Goal: Task Accomplishment & Management: Manage account settings

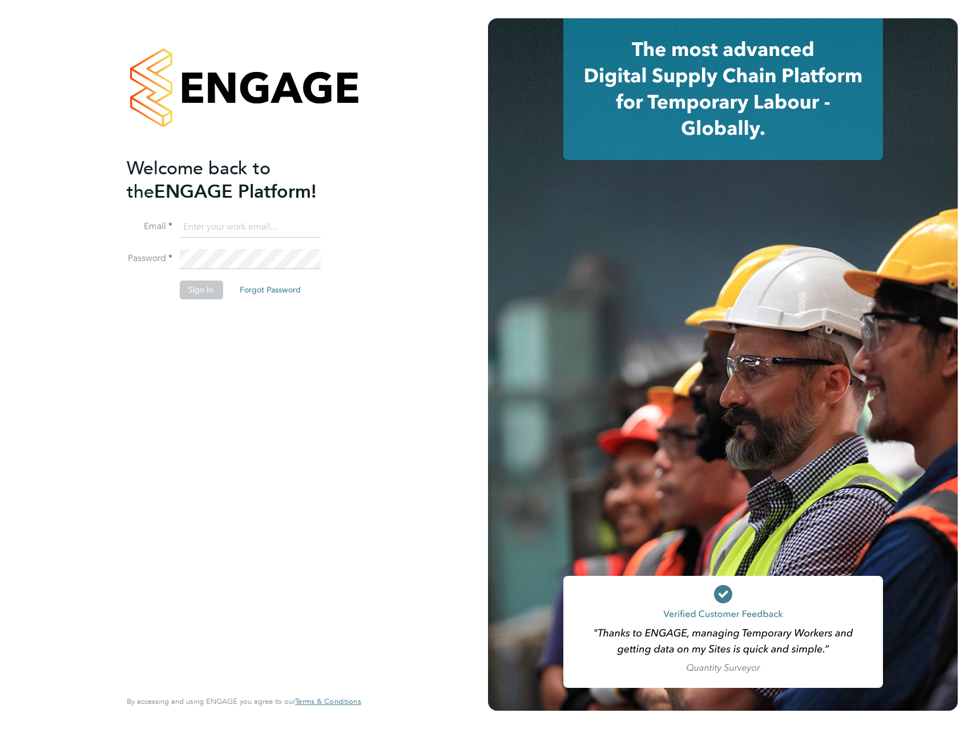
type input "[PERSON_NAME][EMAIL_ADDRESS][PERSON_NAME][DOMAIN_NAME]"
click at [196, 291] on button "Sign In" at bounding box center [200, 289] width 43 height 18
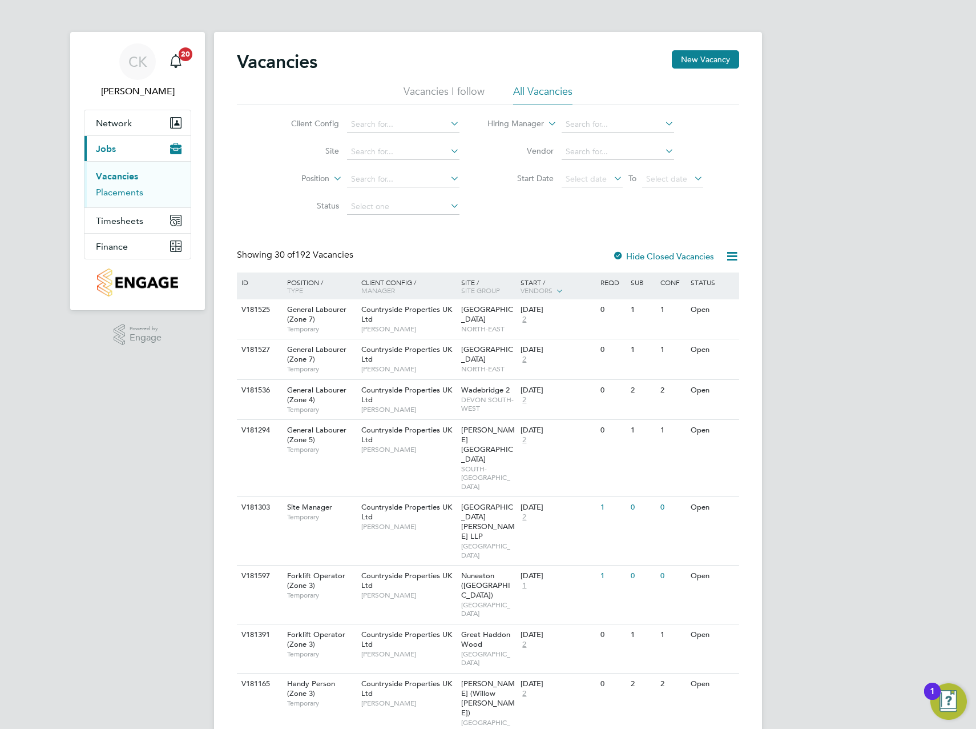
click at [126, 194] on link "Placements" at bounding box center [119, 192] width 47 height 11
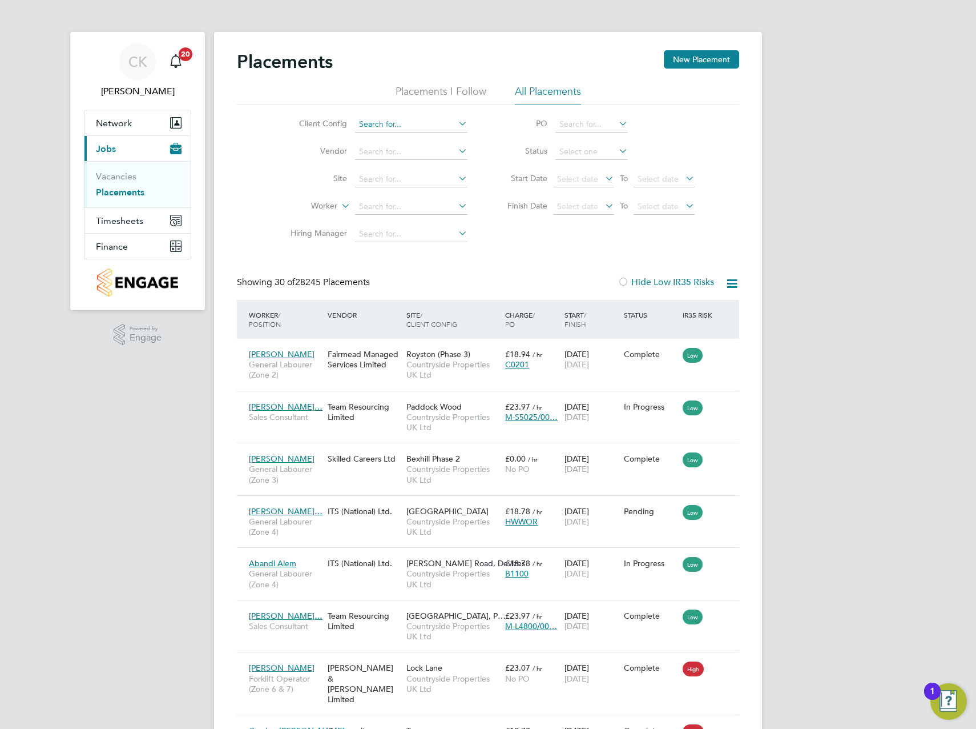
click at [433, 127] on input at bounding box center [411, 124] width 112 height 16
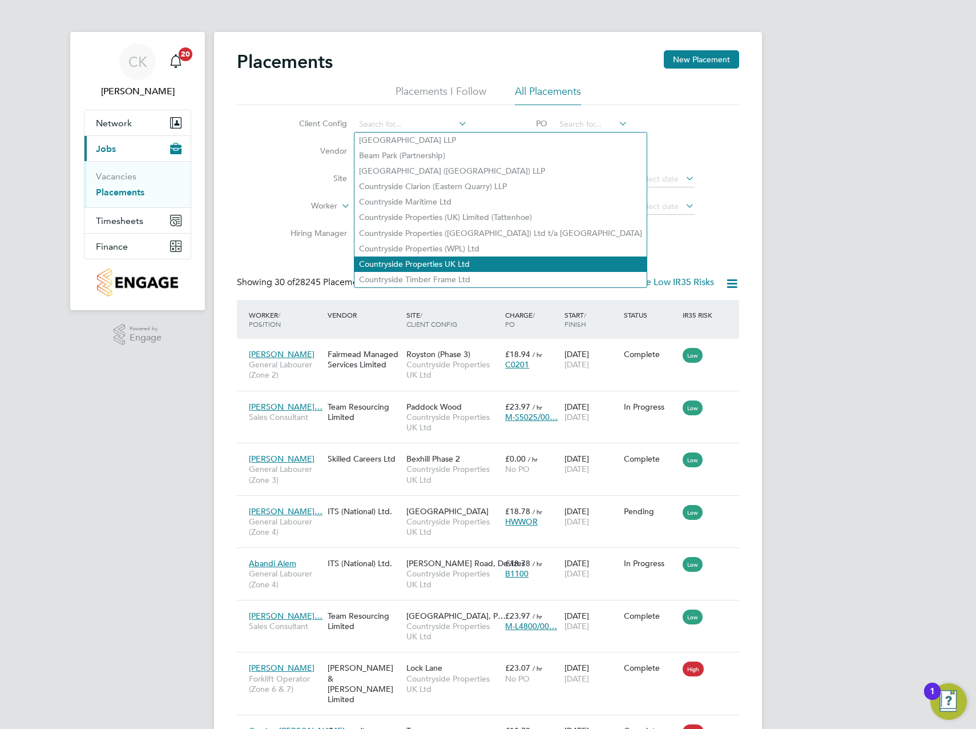
click at [456, 258] on li "Countryside Properties UK Ltd" at bounding box center [501, 263] width 292 height 15
type input "Countryside Properties UK Ltd"
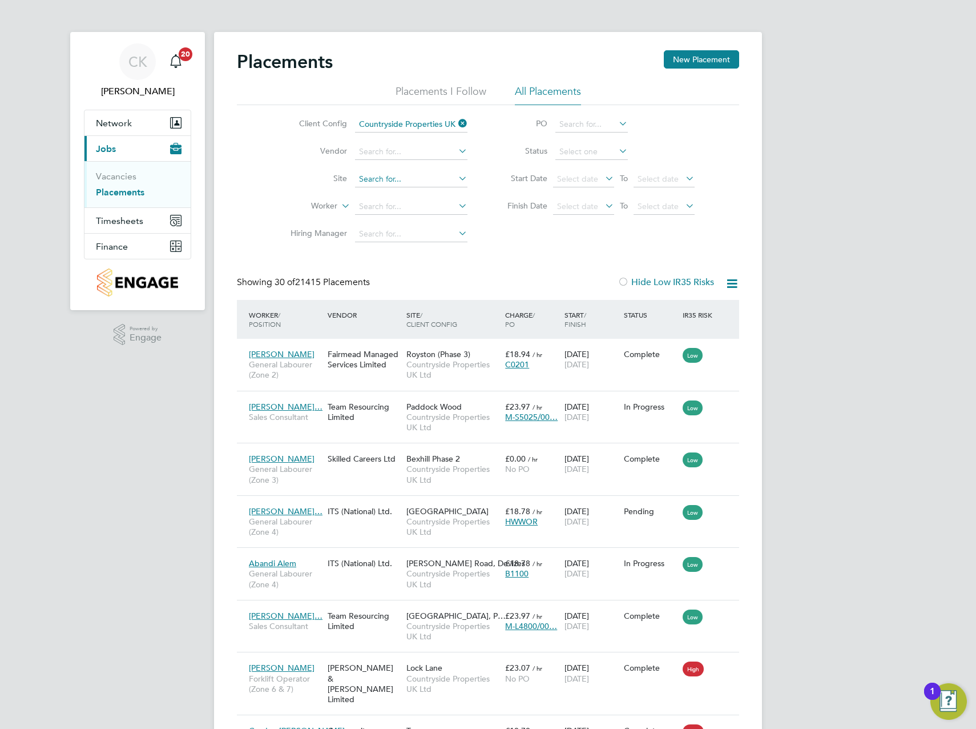
click at [397, 183] on input at bounding box center [411, 179] width 112 height 16
click at [404, 198] on li "Redhill , Telford" at bounding box center [416, 194] width 122 height 15
type input "Redhill, Telford"
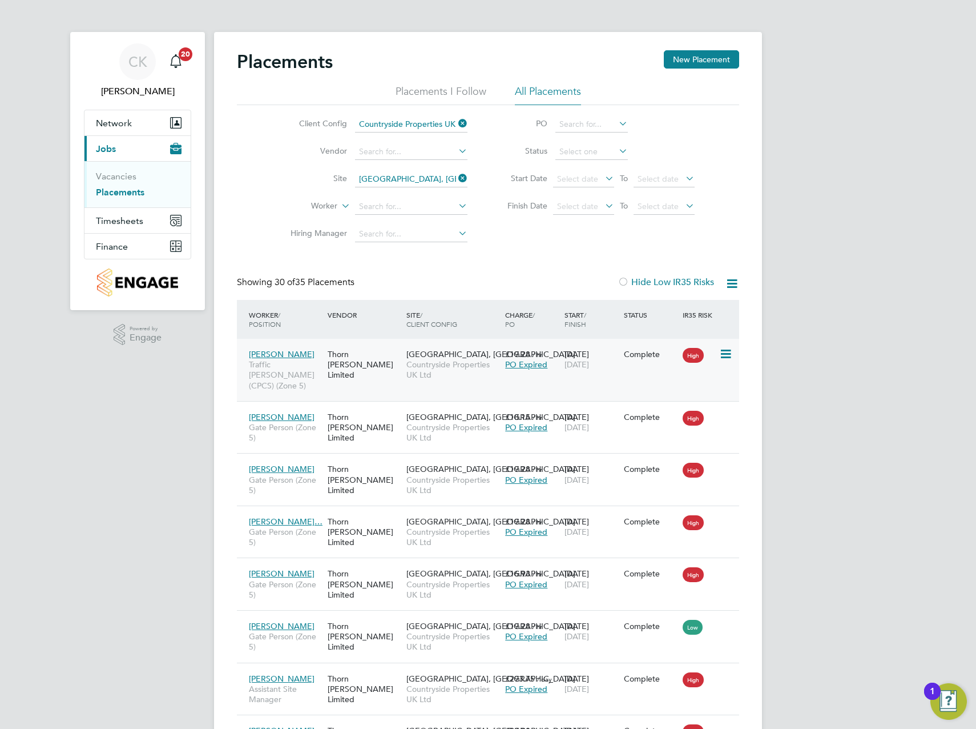
click at [671, 363] on div "Complete" at bounding box center [650, 354] width 59 height 22
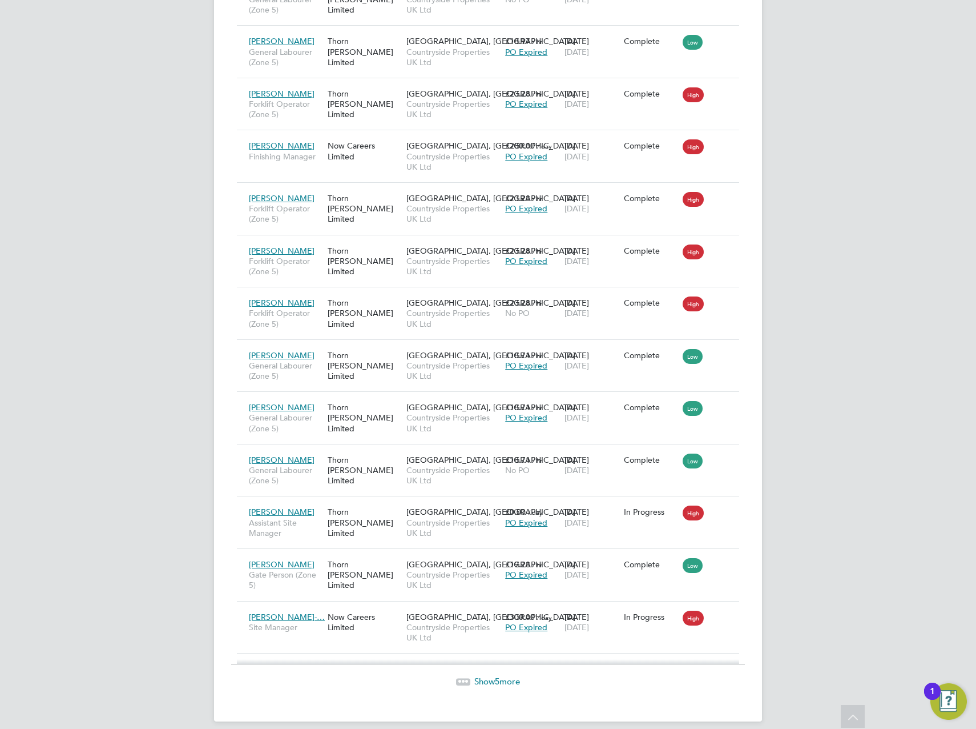
click at [491, 676] on span "Show 5 more" at bounding box center [498, 681] width 46 height 11
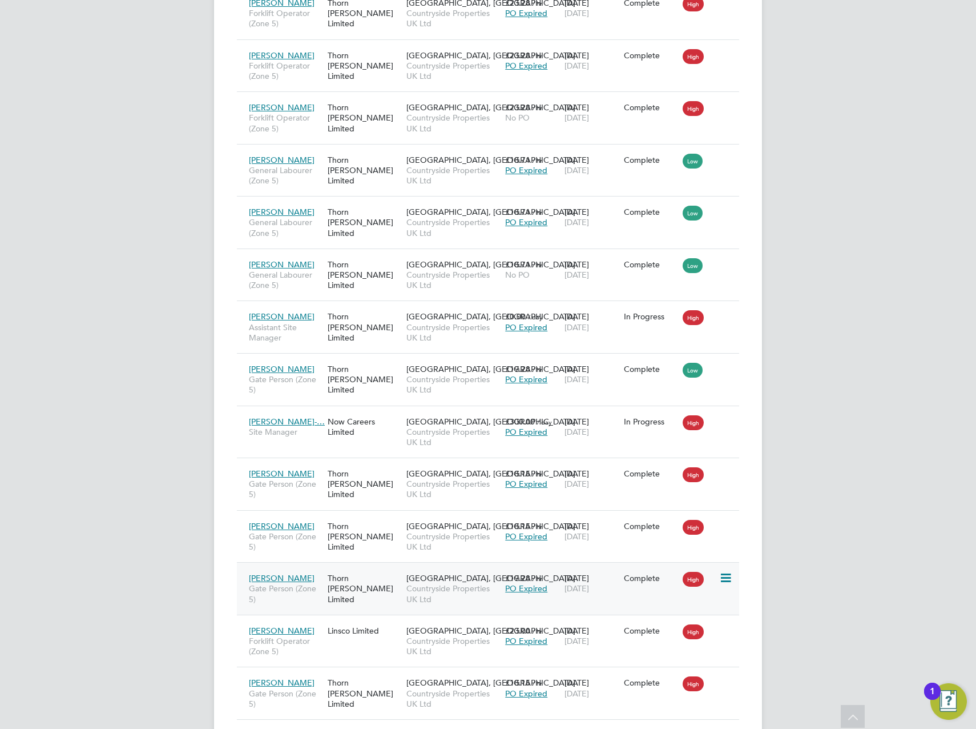
click at [710, 589] on div "Thomas Broome Gate Person (Zone 5) Thorn Baker Limited Redhill, Telford Country…" at bounding box center [488, 588] width 502 height 53
click at [392, 586] on div "Thorn Baker Limited" at bounding box center [364, 588] width 79 height 43
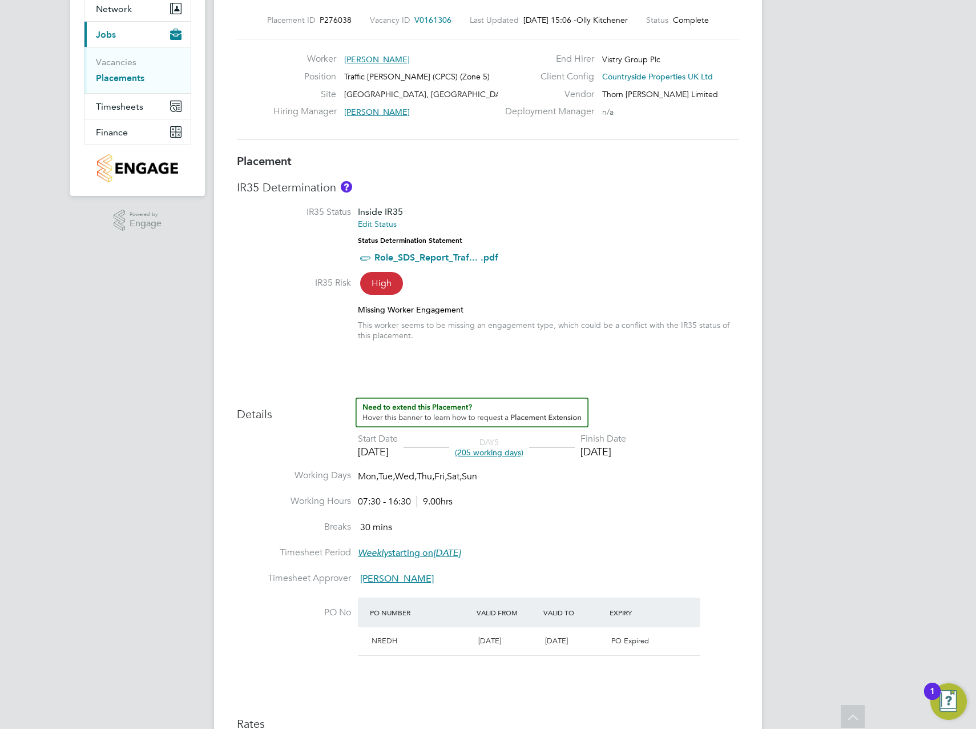
scroll to position [42, 0]
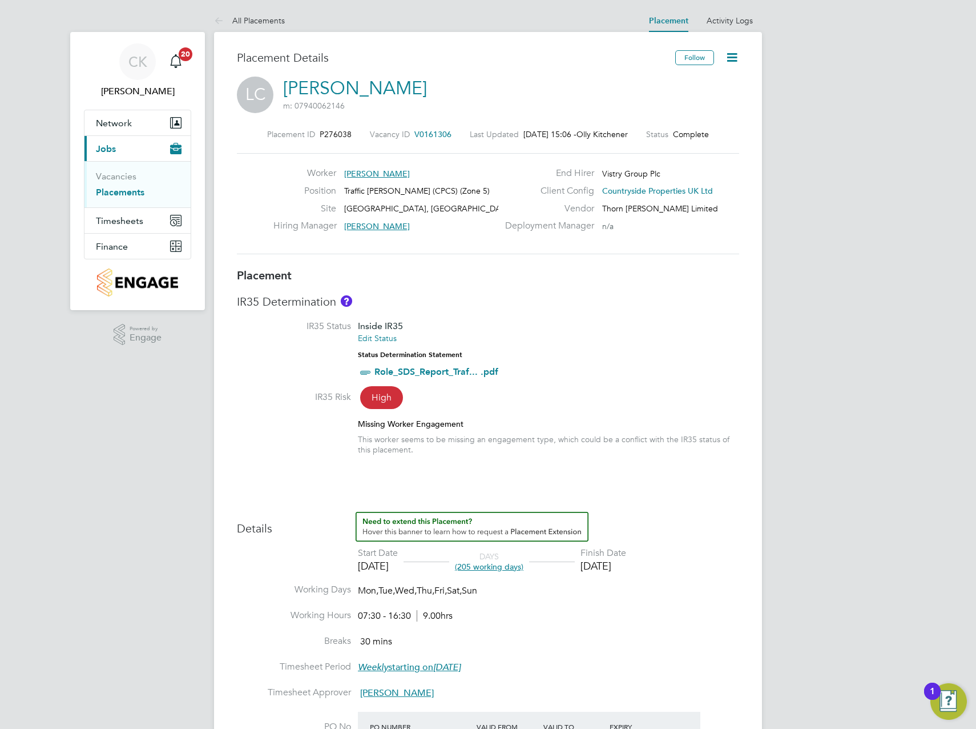
click at [729, 58] on icon at bounding box center [732, 57] width 14 height 14
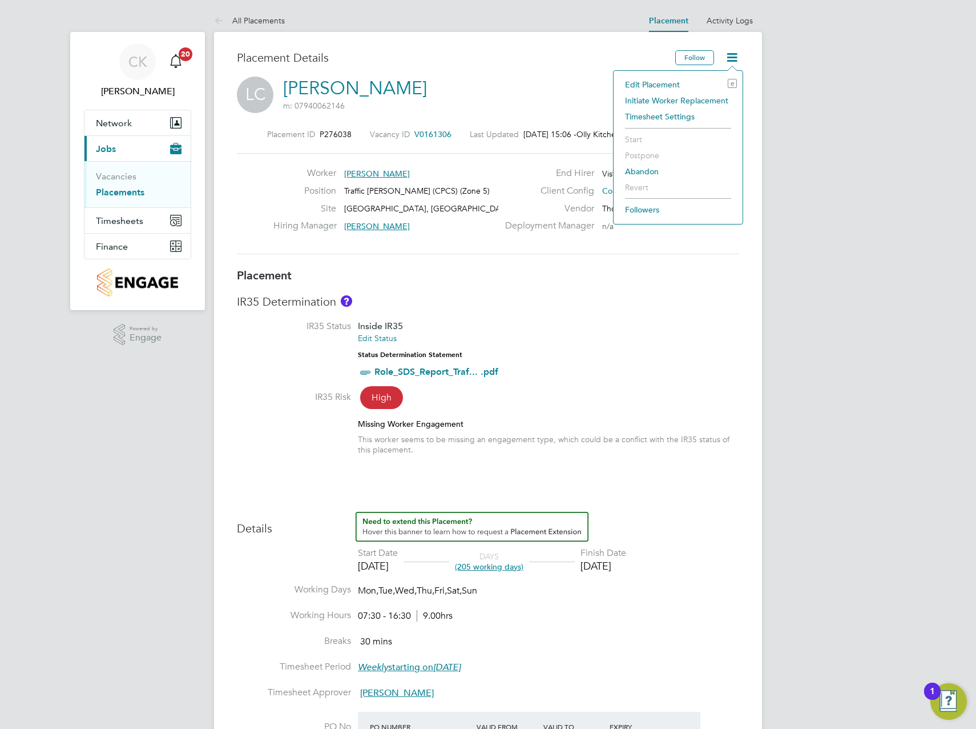
click at [648, 81] on li "Edit Placement e" at bounding box center [679, 85] width 118 height 16
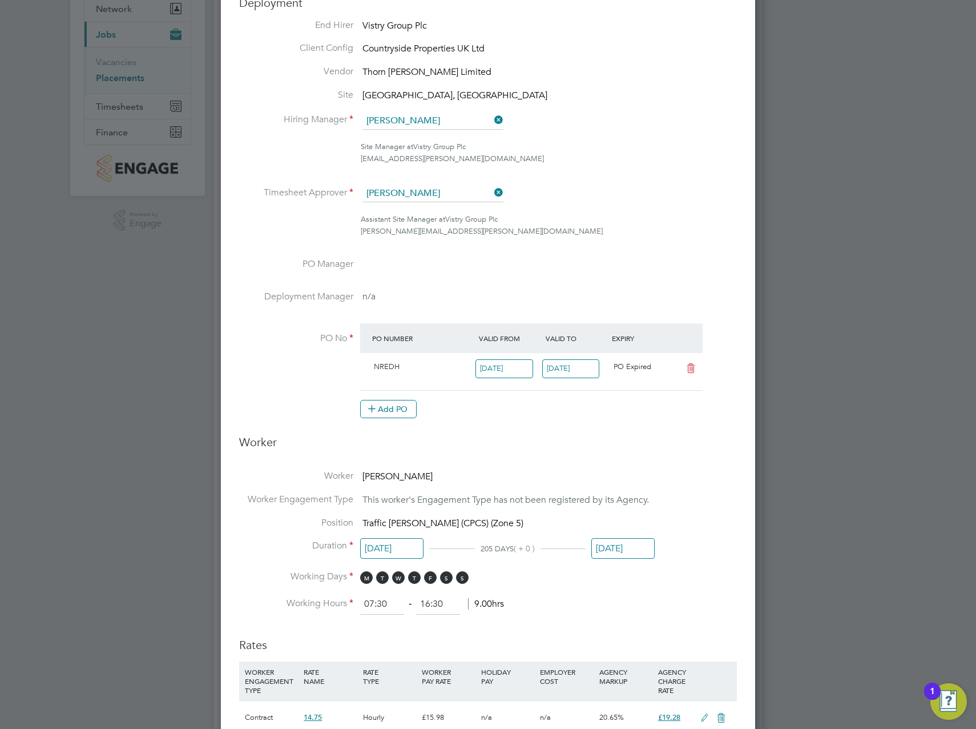
click at [620, 551] on input "30 Sep 2025" at bounding box center [623, 548] width 63 height 21
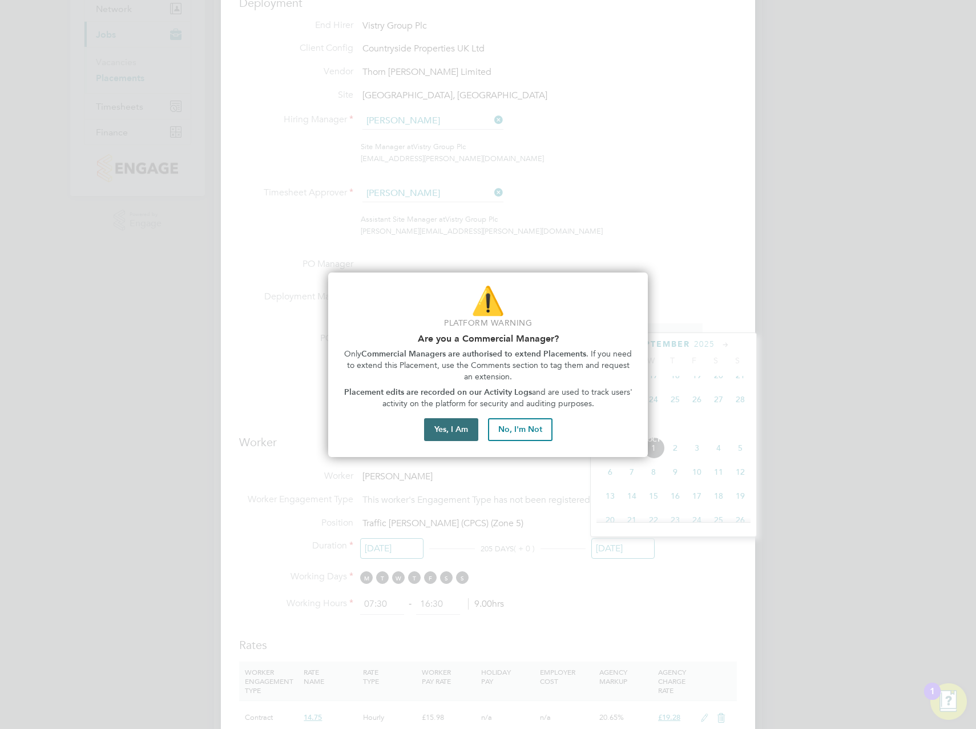
click at [458, 430] on button "Yes, I Am" at bounding box center [451, 429] width 54 height 23
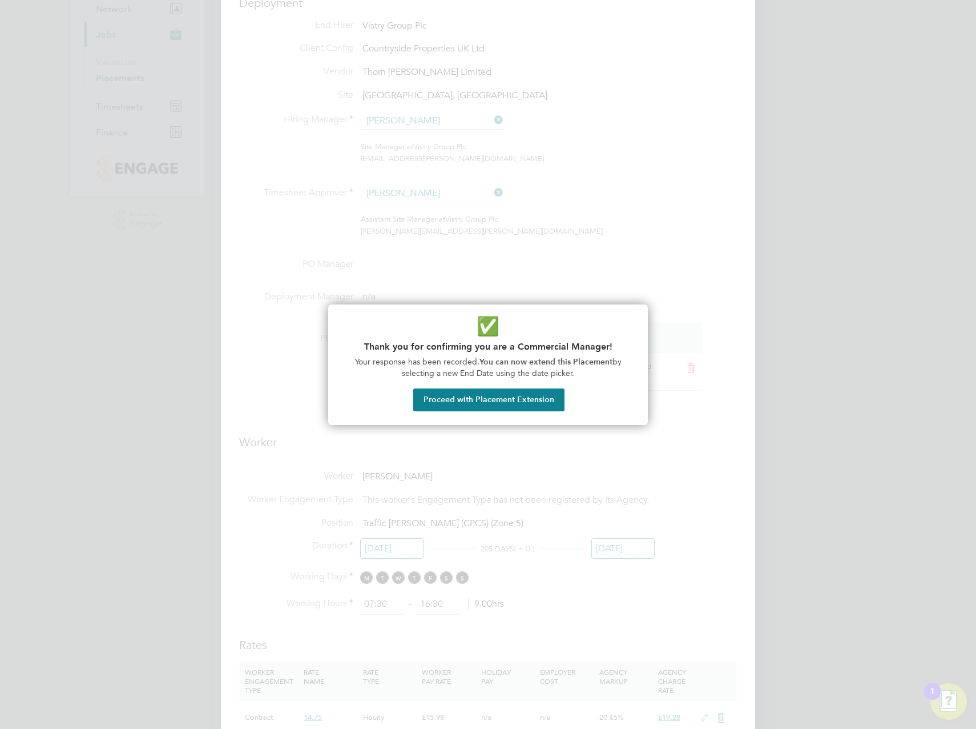
click at [509, 404] on button "Proceed with Placement Extension" at bounding box center [488, 399] width 151 height 23
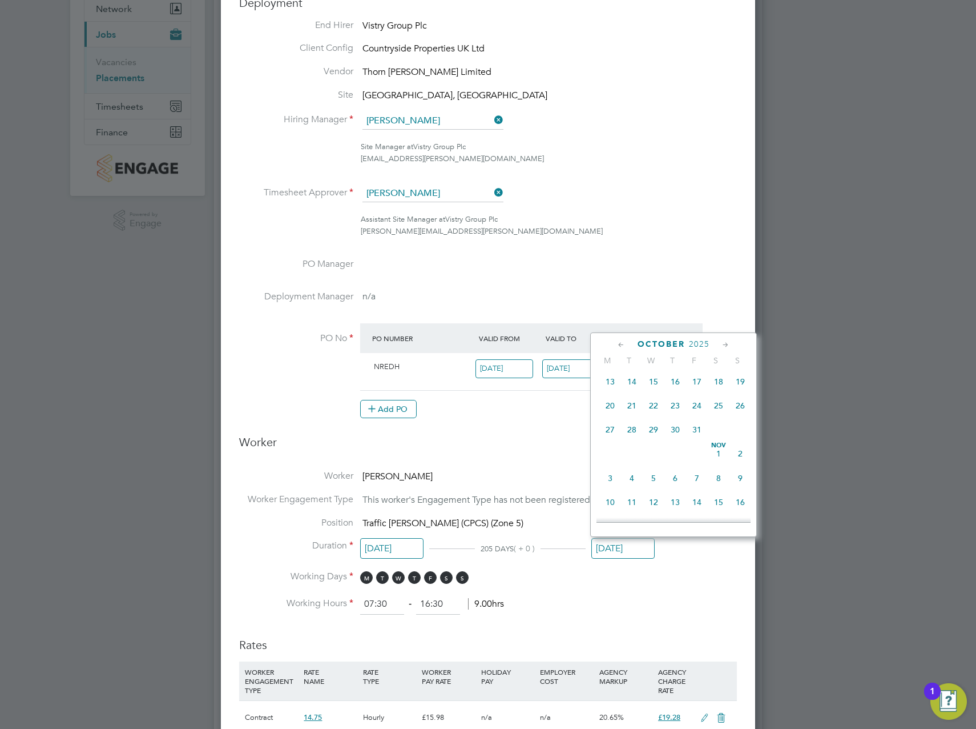
click at [700, 440] on span "31" at bounding box center [697, 430] width 22 height 22
type input "31 Oct 2025"
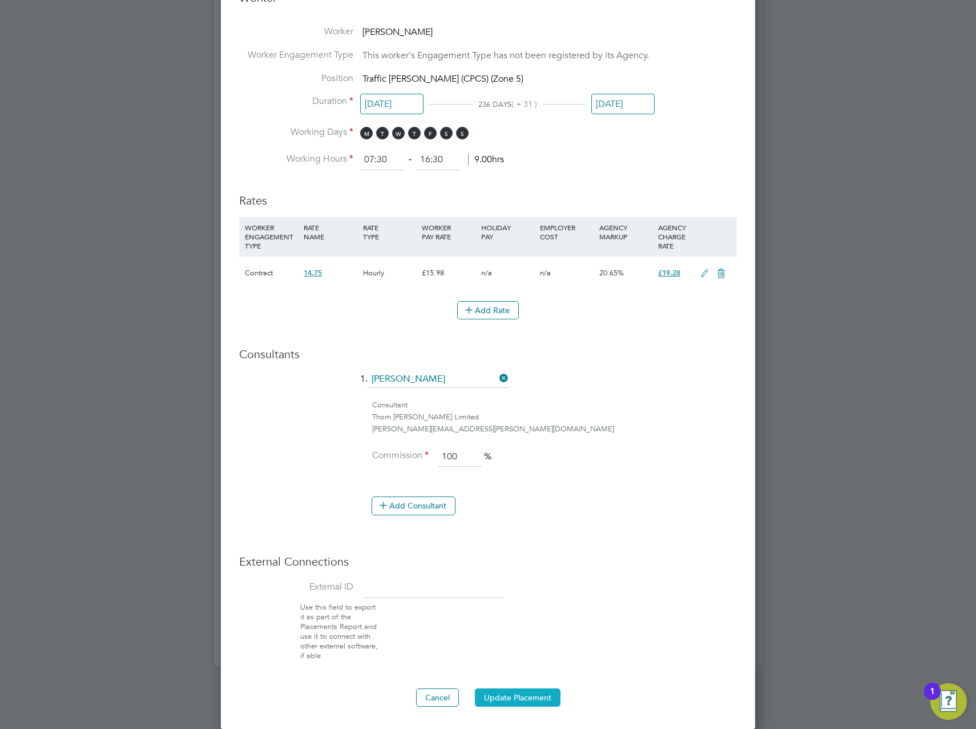
click at [537, 693] on button "Update Placement" at bounding box center [518, 697] width 86 height 18
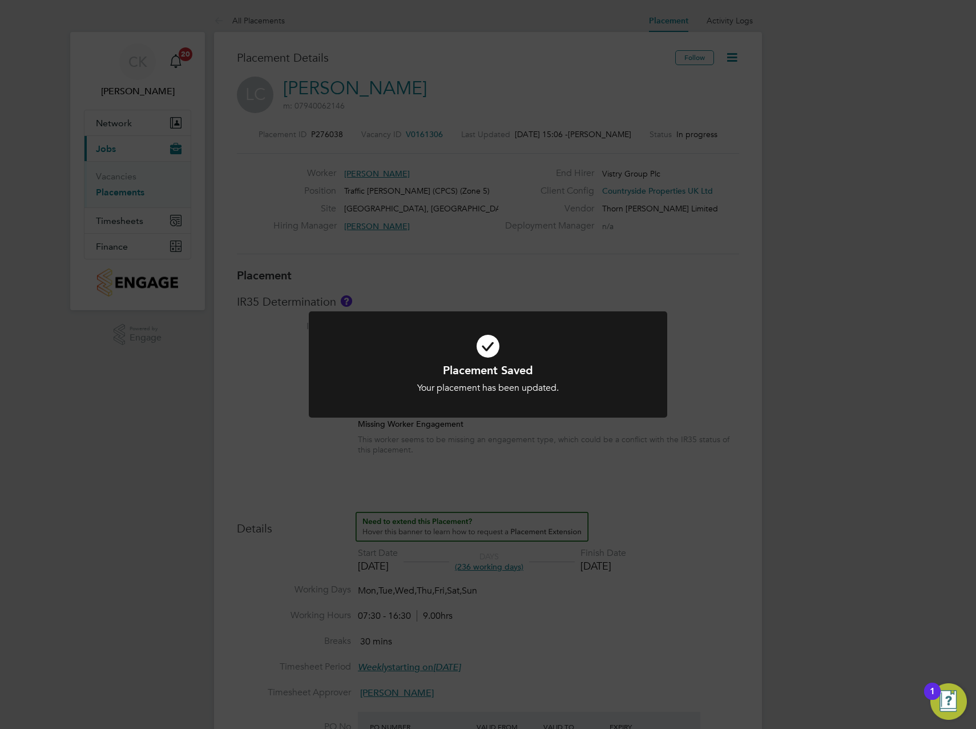
click at [774, 166] on div "Placement Saved Your placement has been updated. Cancel Okay" at bounding box center [488, 364] width 976 height 729
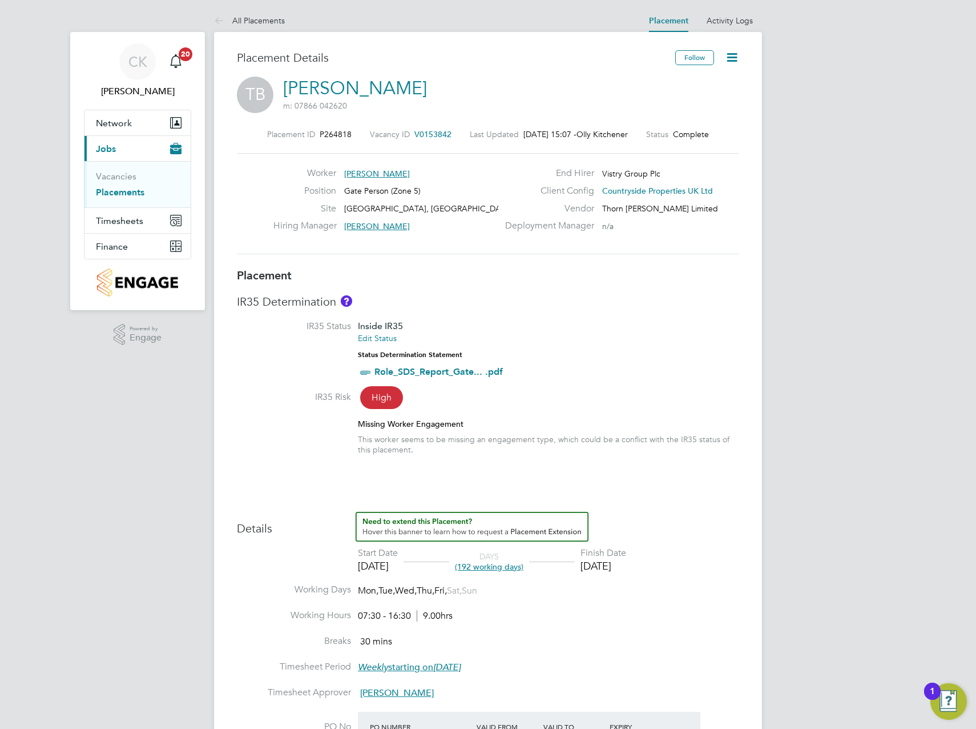
click at [731, 58] on icon at bounding box center [732, 57] width 14 height 14
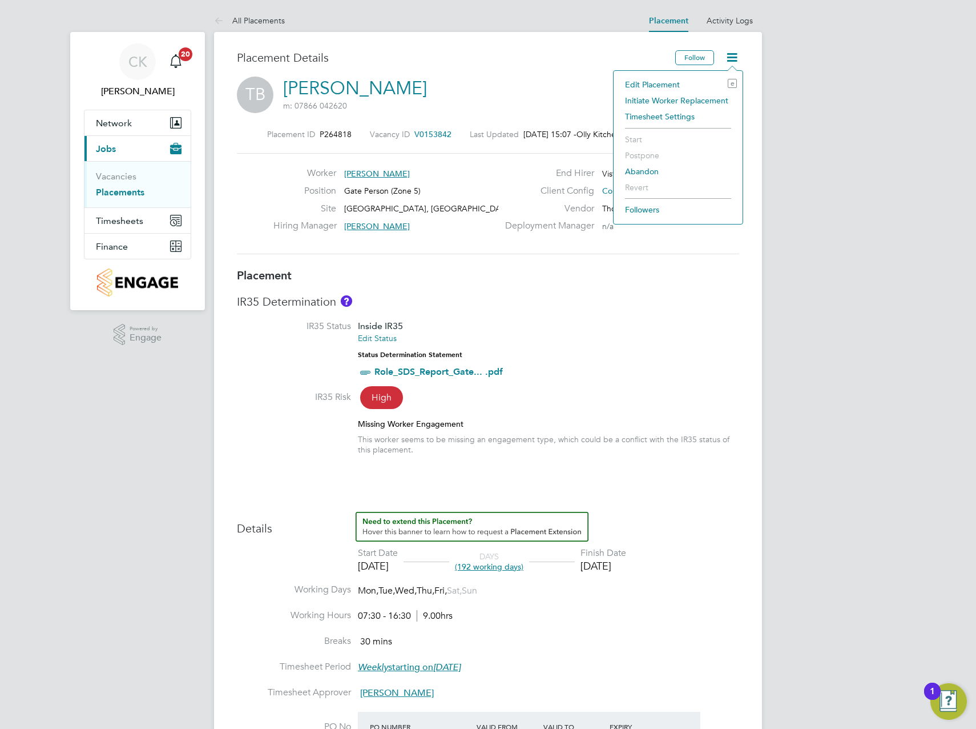
click at [650, 84] on li "Edit Placement e" at bounding box center [679, 85] width 118 height 16
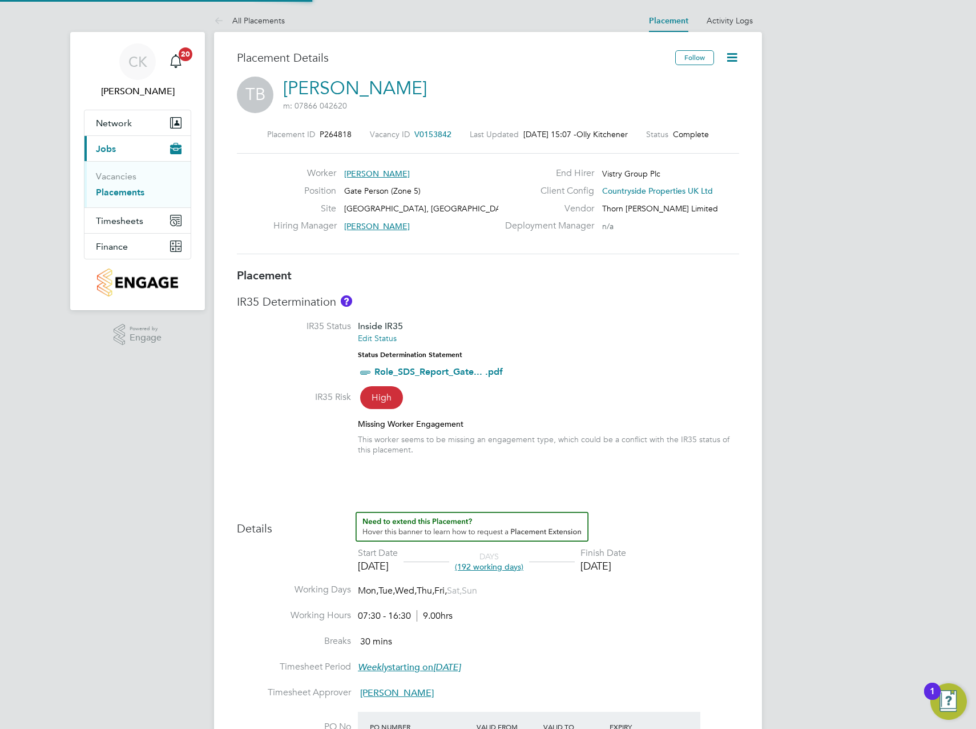
type input "Rob Horton"
type input "Chris Dickerson"
type input "06 Jan 2025"
type input "30 Sep 2025"
type input "07:30"
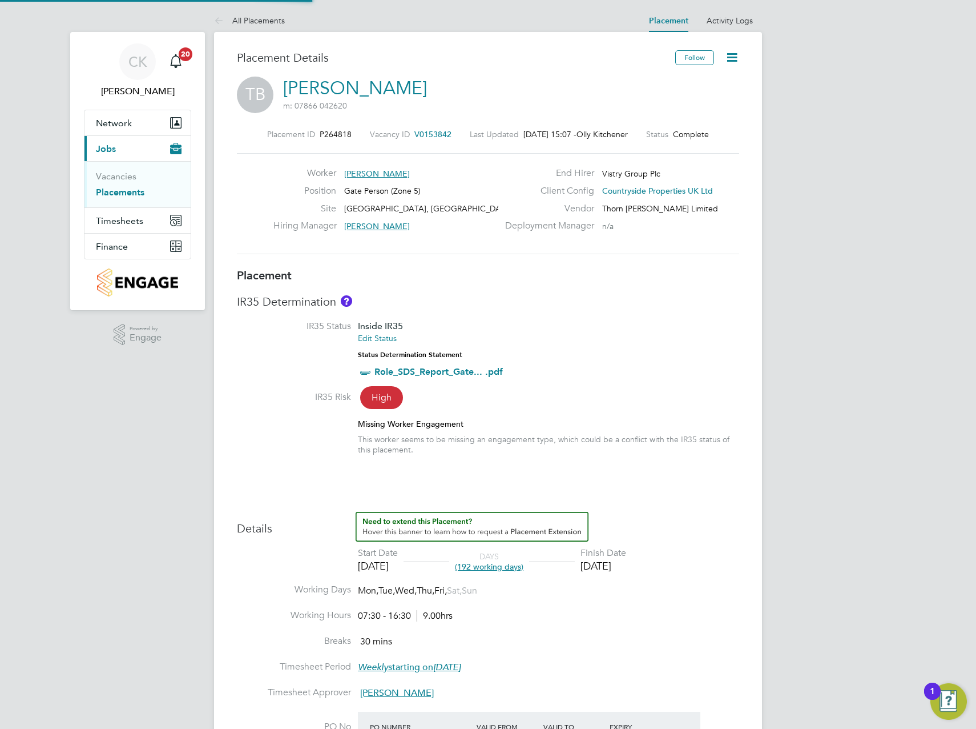
type input "16:30"
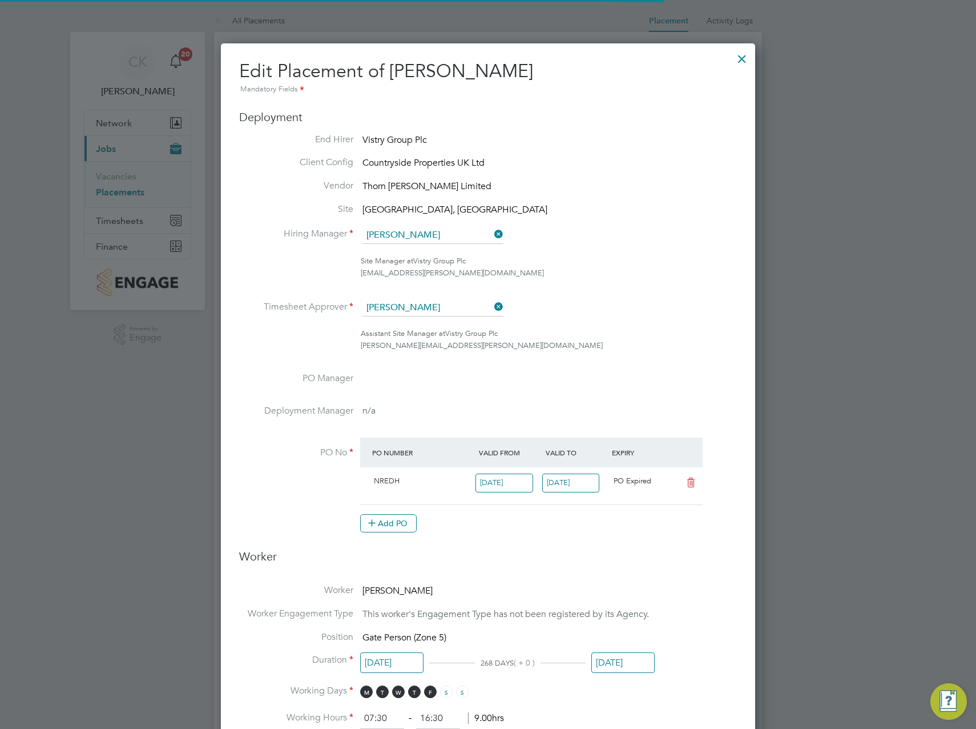
scroll to position [6, 6]
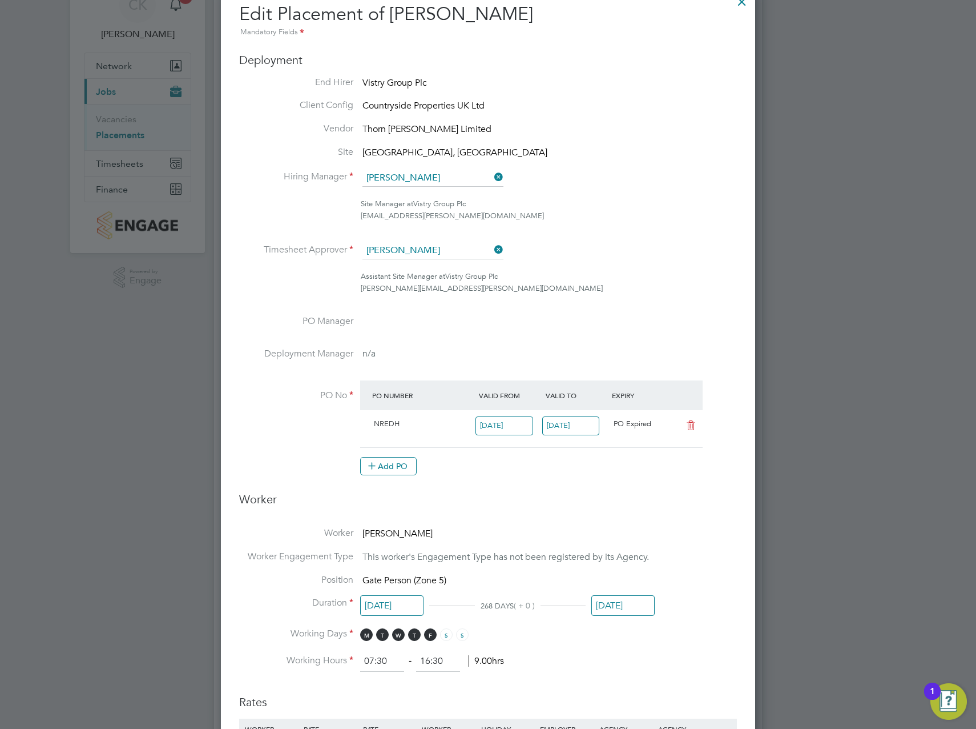
click at [492, 251] on icon at bounding box center [492, 250] width 0 height 16
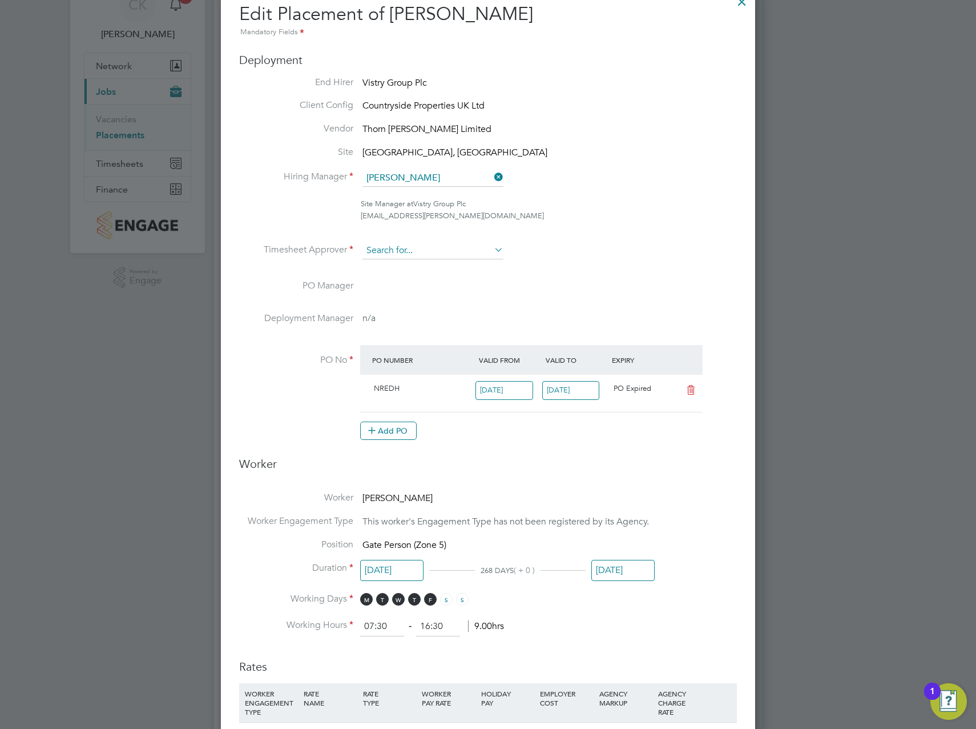
click at [448, 255] on input at bounding box center [433, 250] width 141 height 17
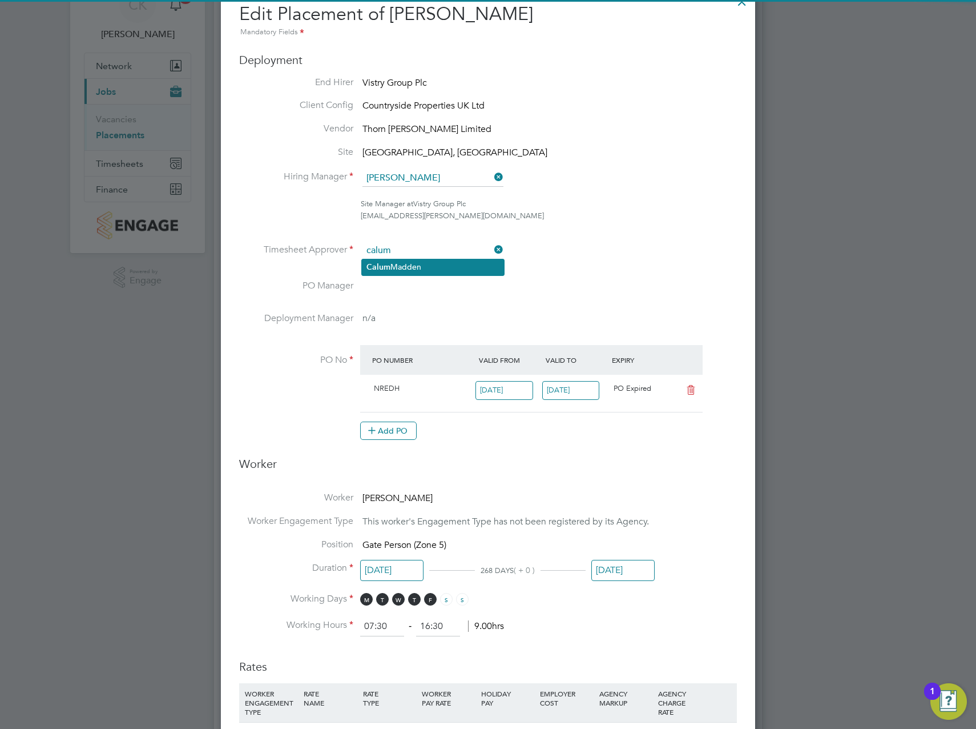
click at [428, 268] on li "Calum Madden" at bounding box center [433, 266] width 142 height 15
type input "Calum Madden"
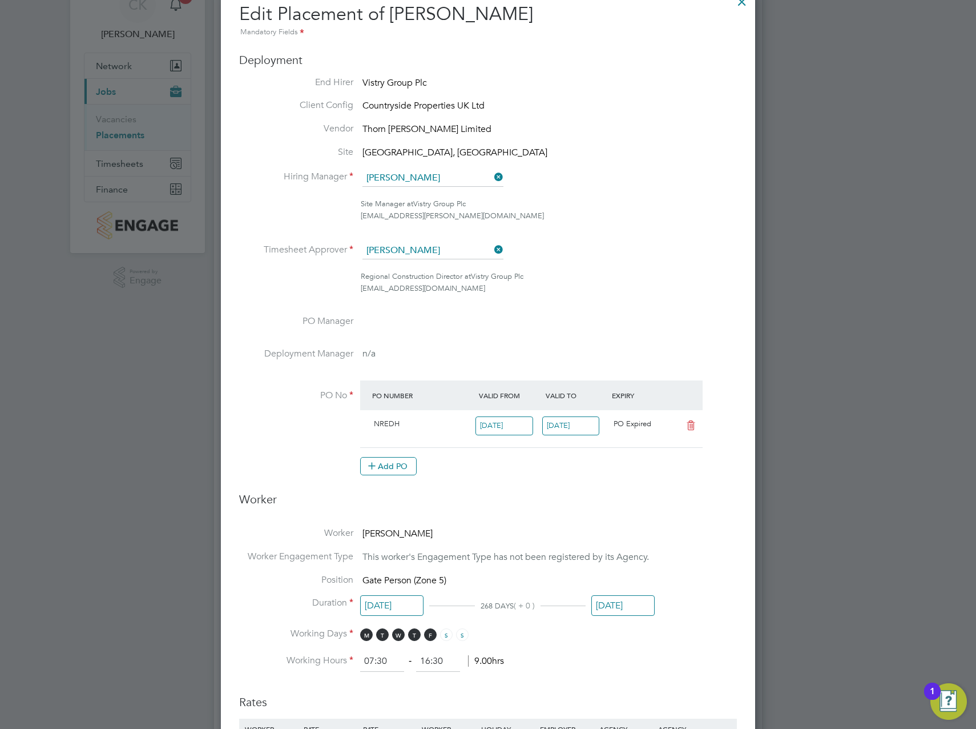
click at [623, 602] on input "30 Sep 2025" at bounding box center [623, 605] width 63 height 21
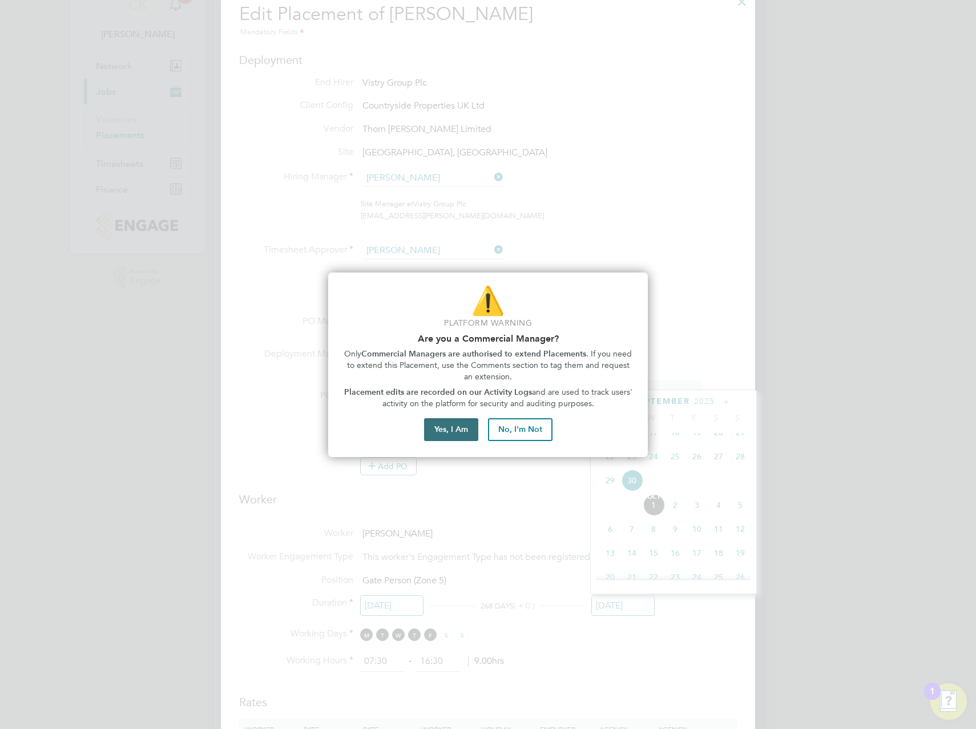
click at [455, 428] on button "Yes, I Am" at bounding box center [451, 429] width 54 height 23
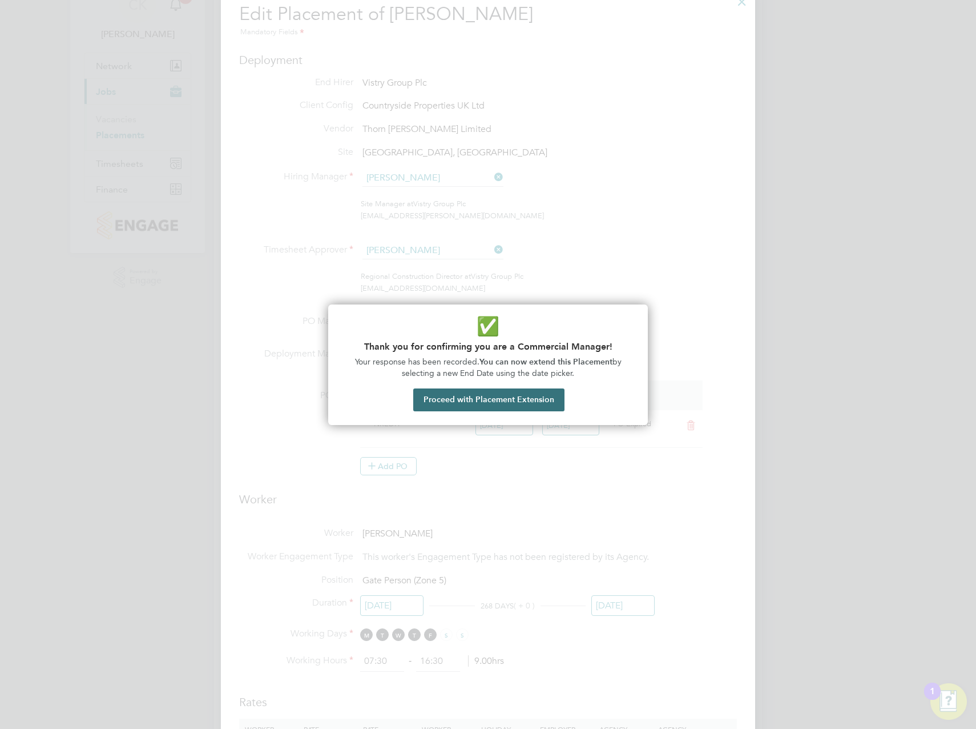
click at [480, 403] on button "Proceed with Placement Extension" at bounding box center [488, 399] width 151 height 23
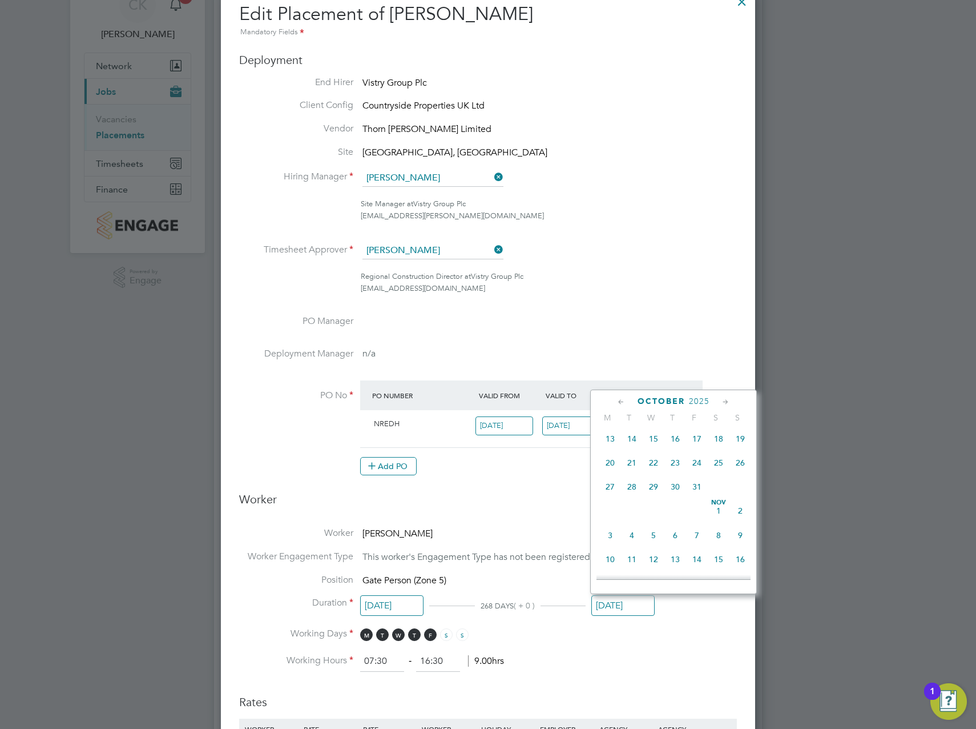
click at [701, 497] on span "31" at bounding box center [697, 487] width 22 height 22
type input "31 Oct 2025"
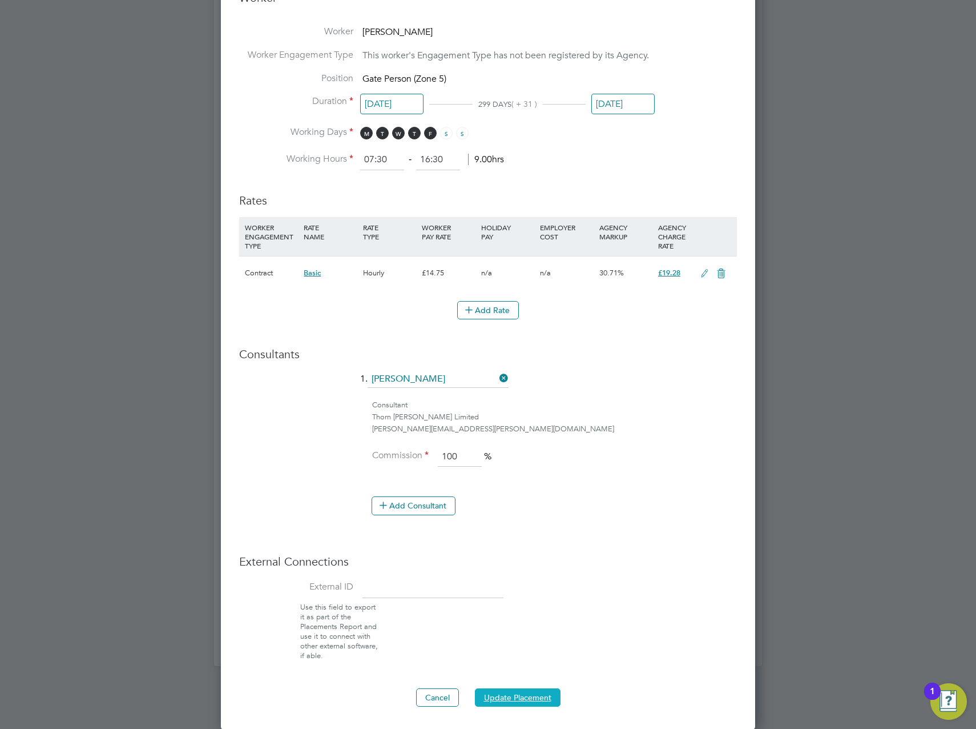
click at [535, 690] on button "Update Placement" at bounding box center [518, 697] width 86 height 18
